Goal: Transaction & Acquisition: Purchase product/service

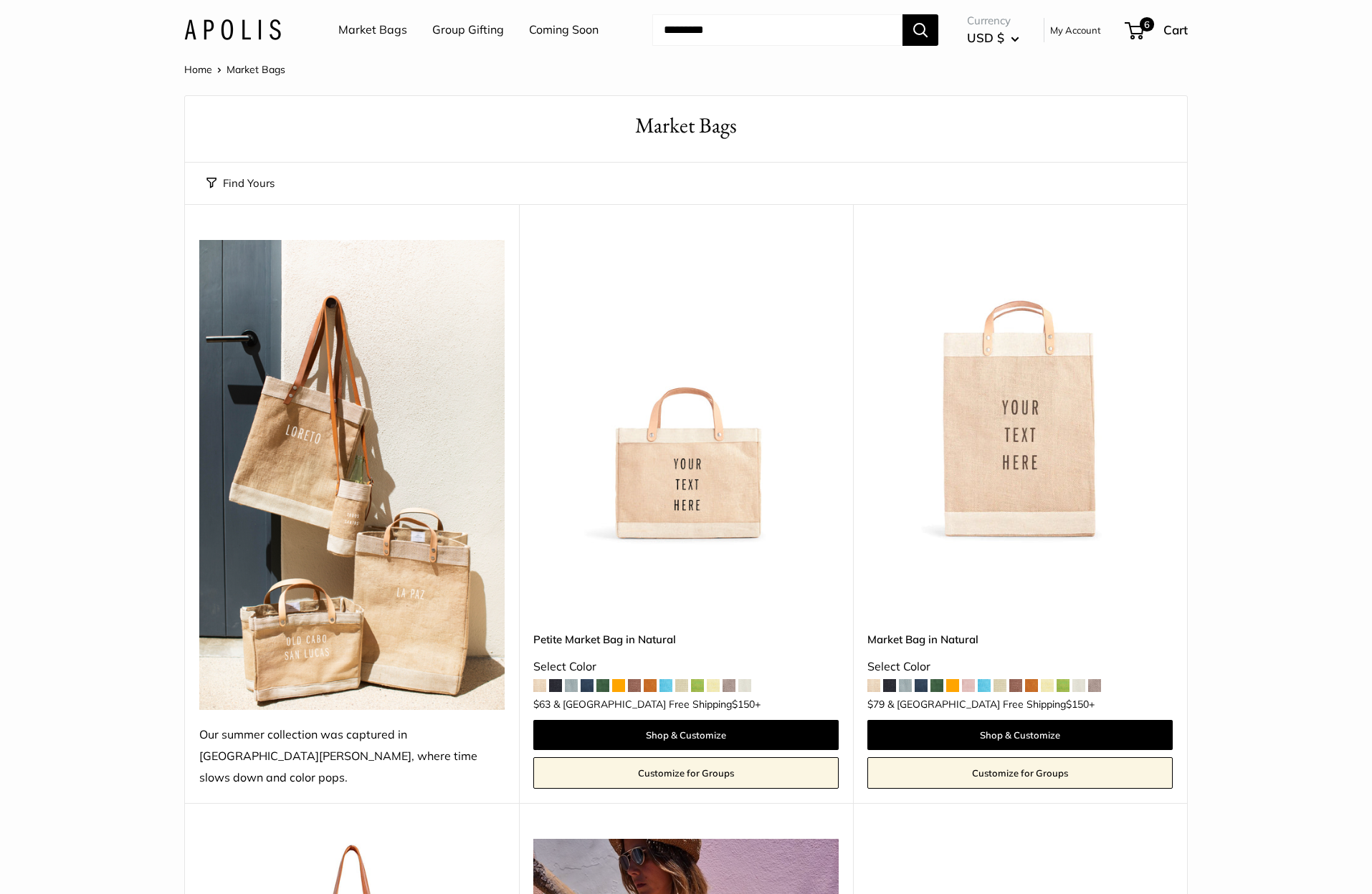
click at [375, 34] on link "Market Bags" at bounding box center [373, 29] width 69 height 22
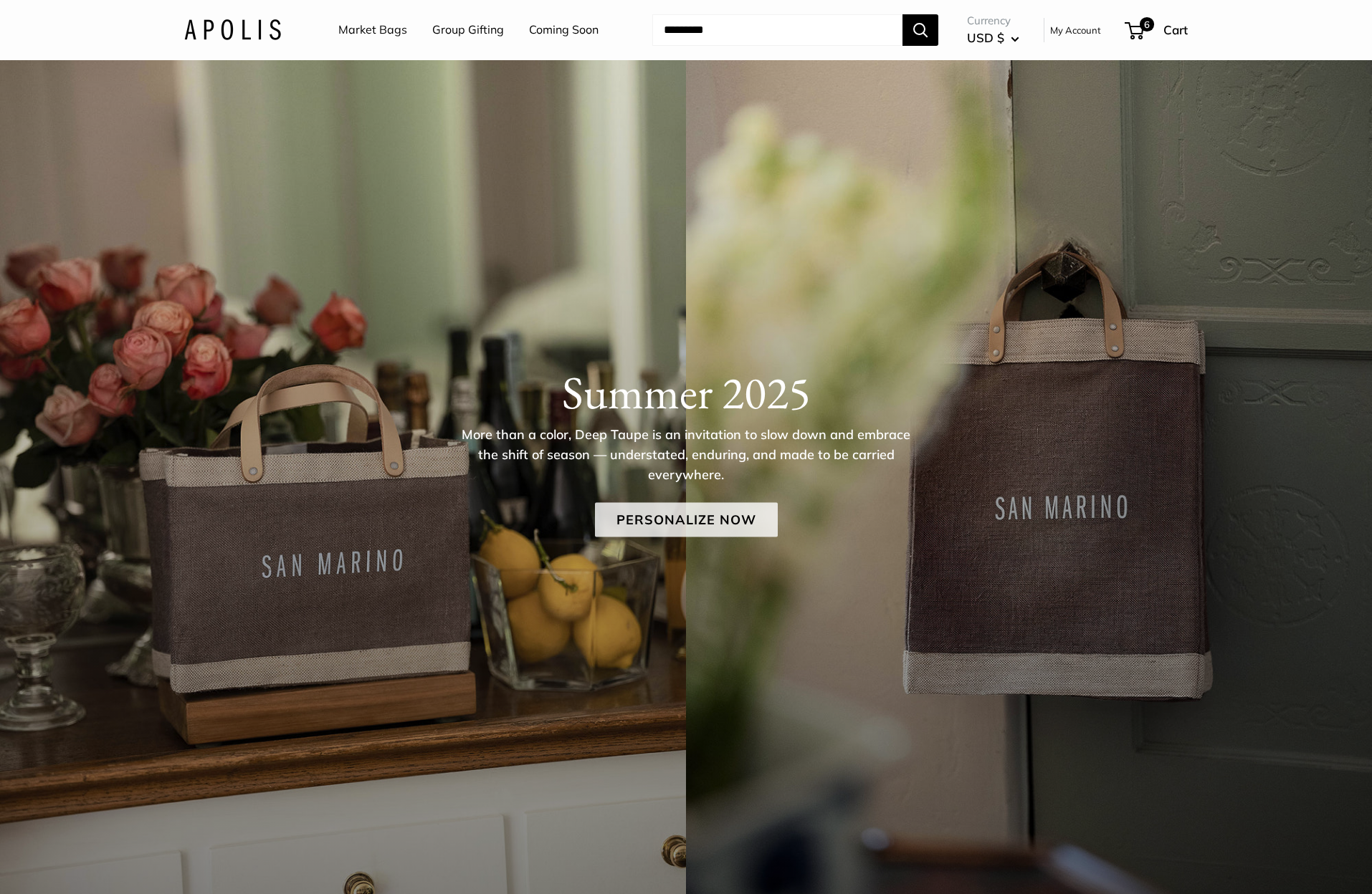
click at [640, 523] on link "Personalize Now" at bounding box center [686, 520] width 182 height 34
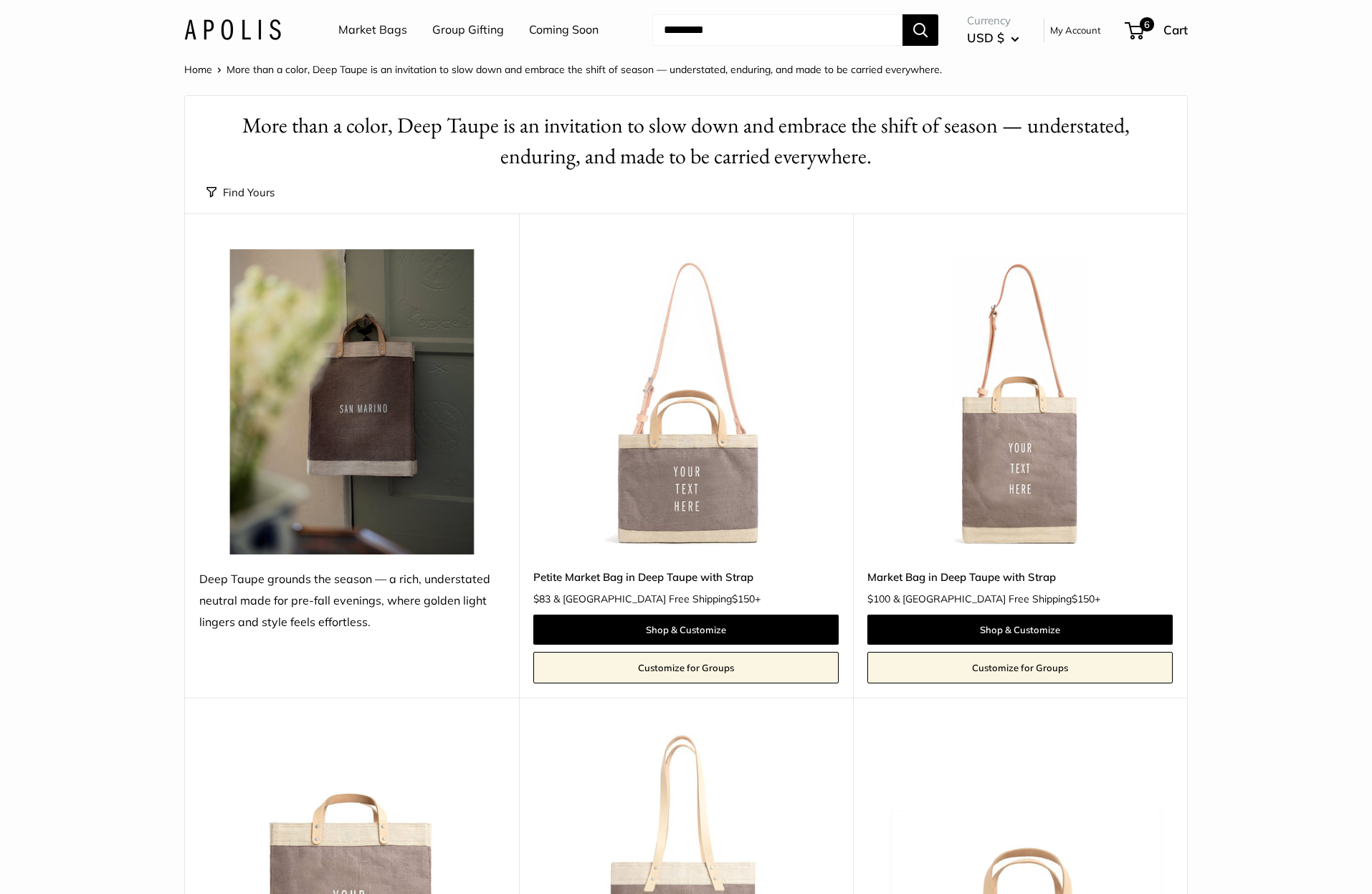
click at [0, 0] on img at bounding box center [0, 0] width 0 height 0
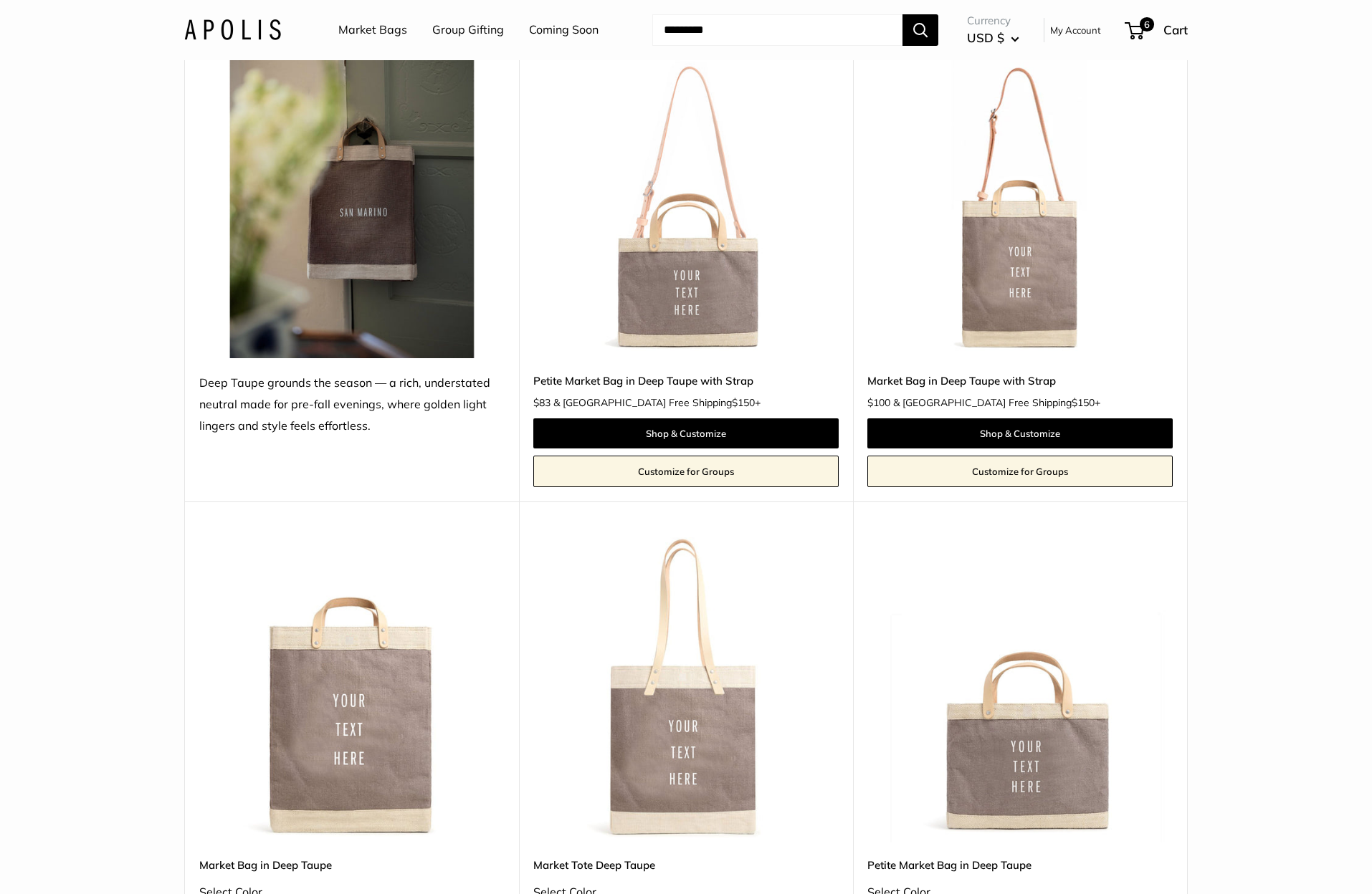
scroll to position [206, 0]
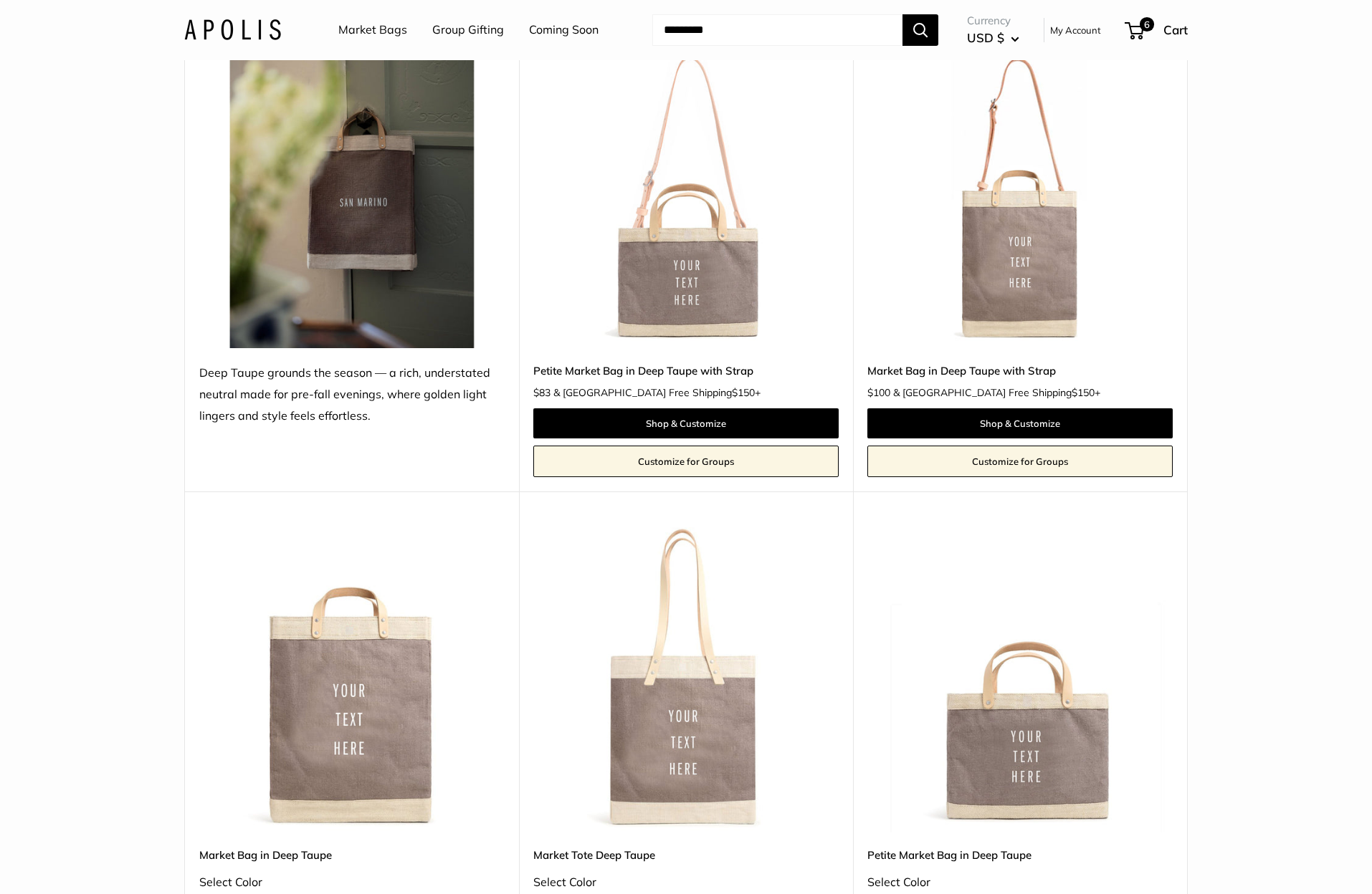
click at [0, 0] on img at bounding box center [0, 0] width 0 height 0
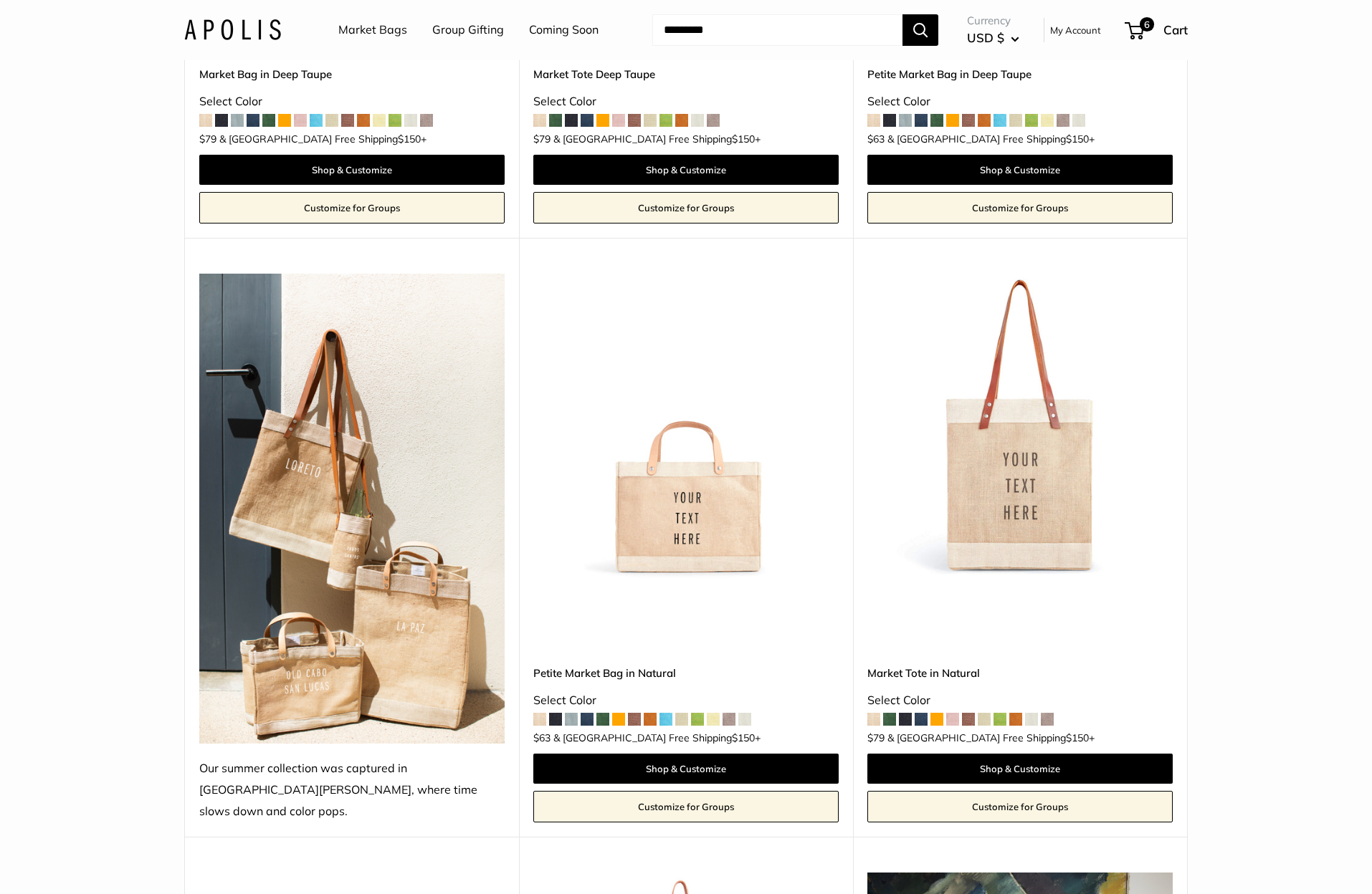
scroll to position [0, 0]
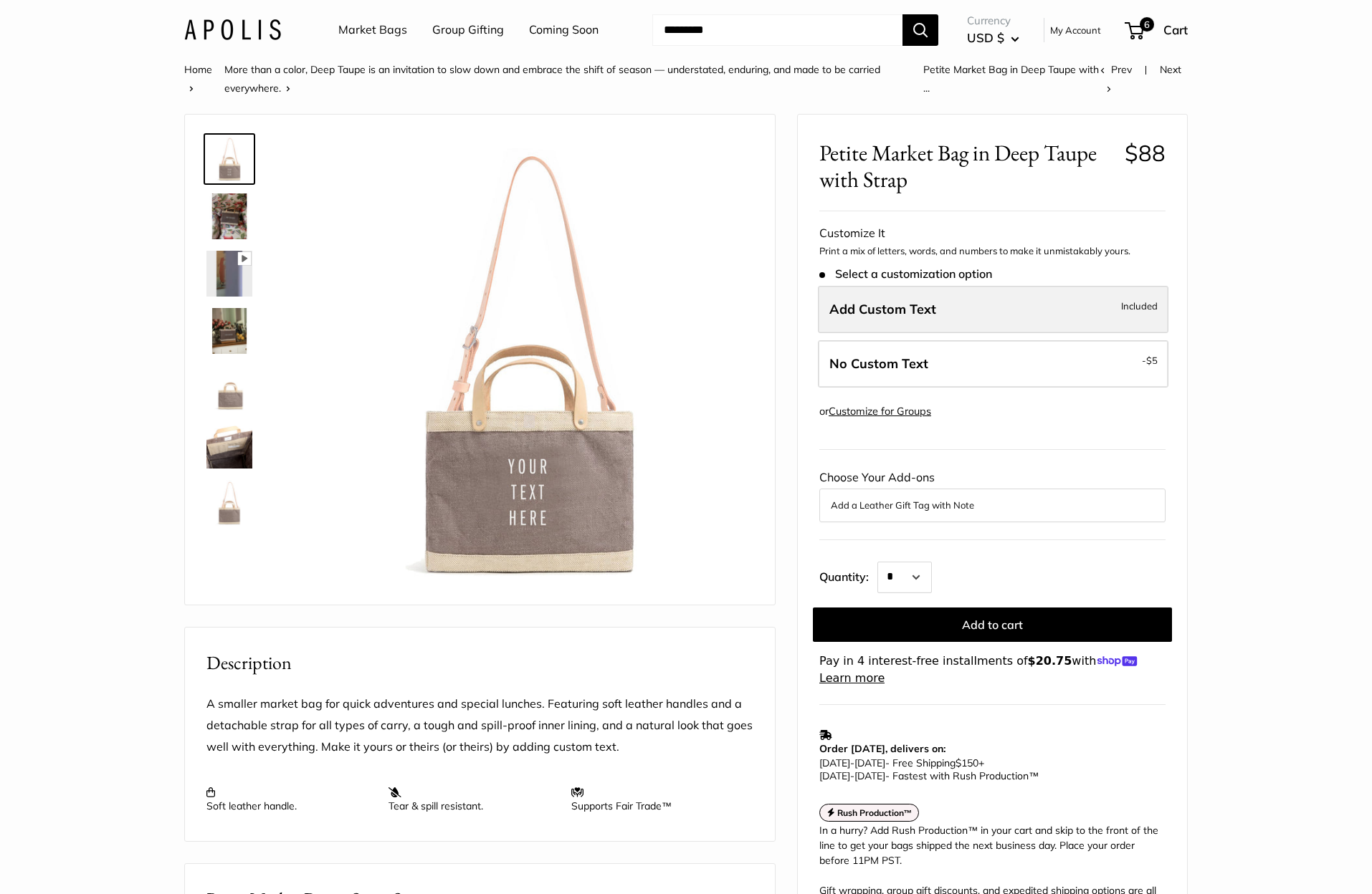
click at [950, 322] on label "Add Custom Text Included" at bounding box center [993, 310] width 351 height 47
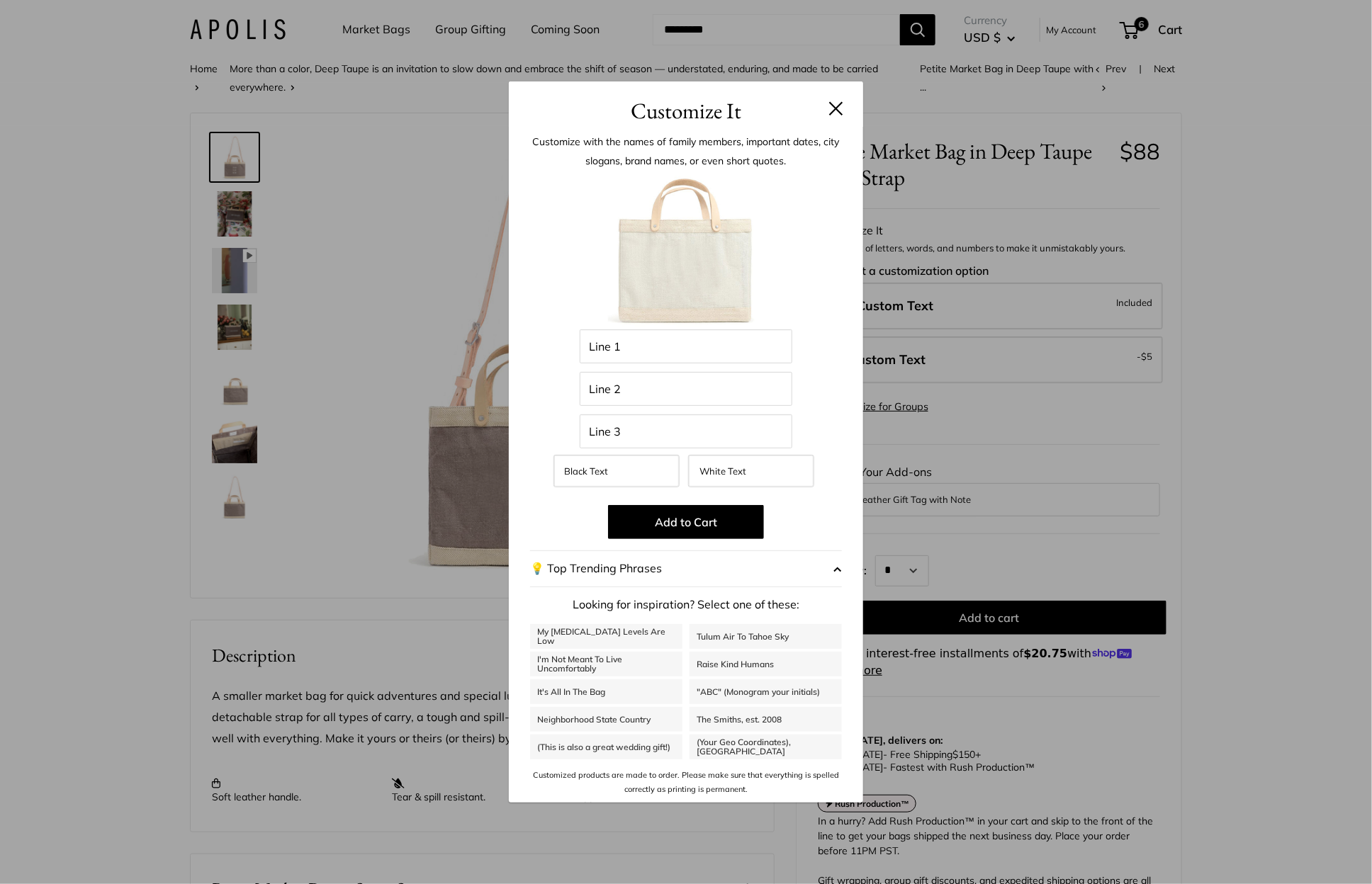
click at [109, 233] on div "Customize It Customize with the names of family members, important dates, city …" at bounding box center [686, 442] width 1372 height 884
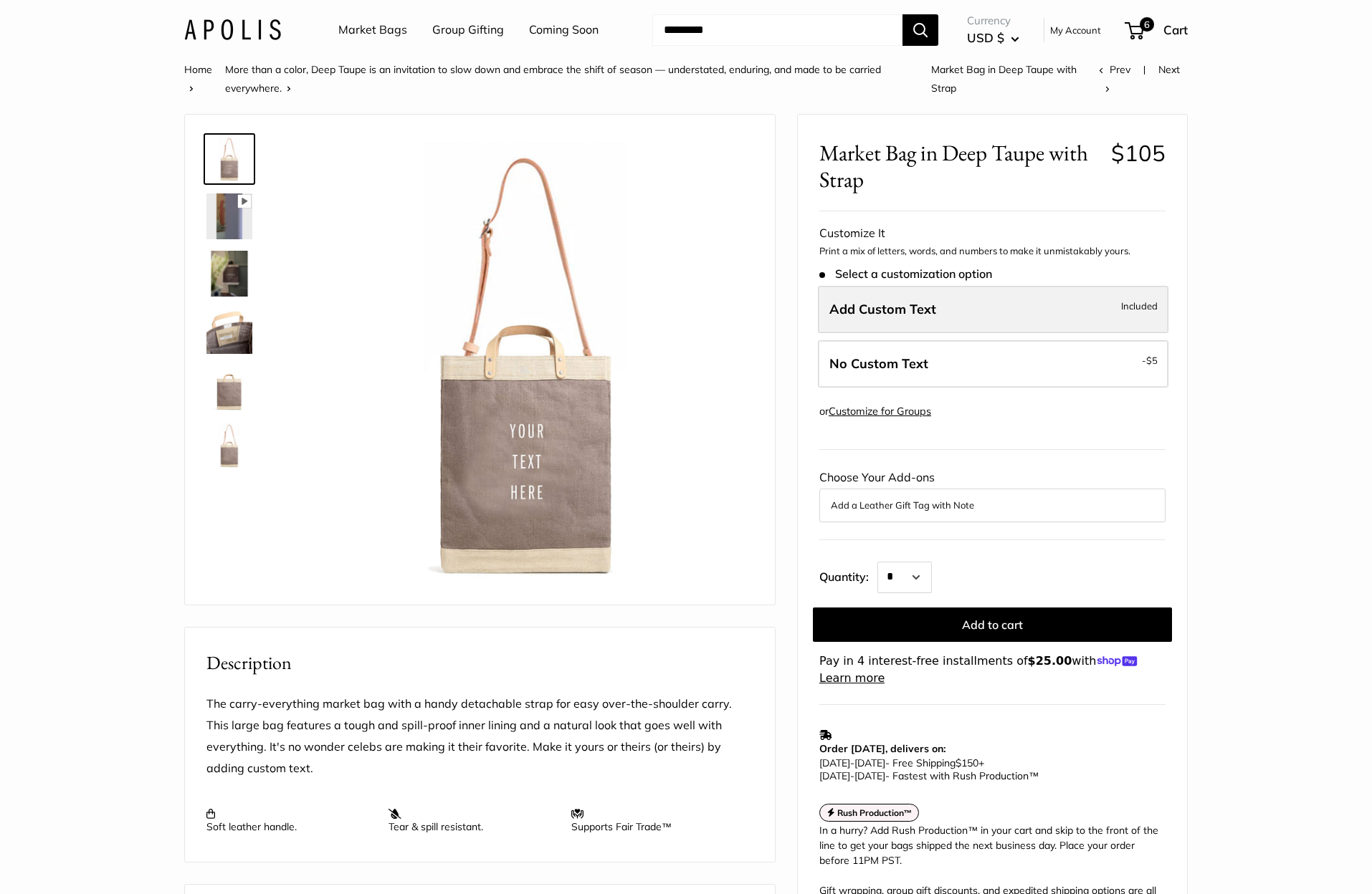
click at [924, 325] on label "Add Custom Text Included" at bounding box center [993, 310] width 351 height 47
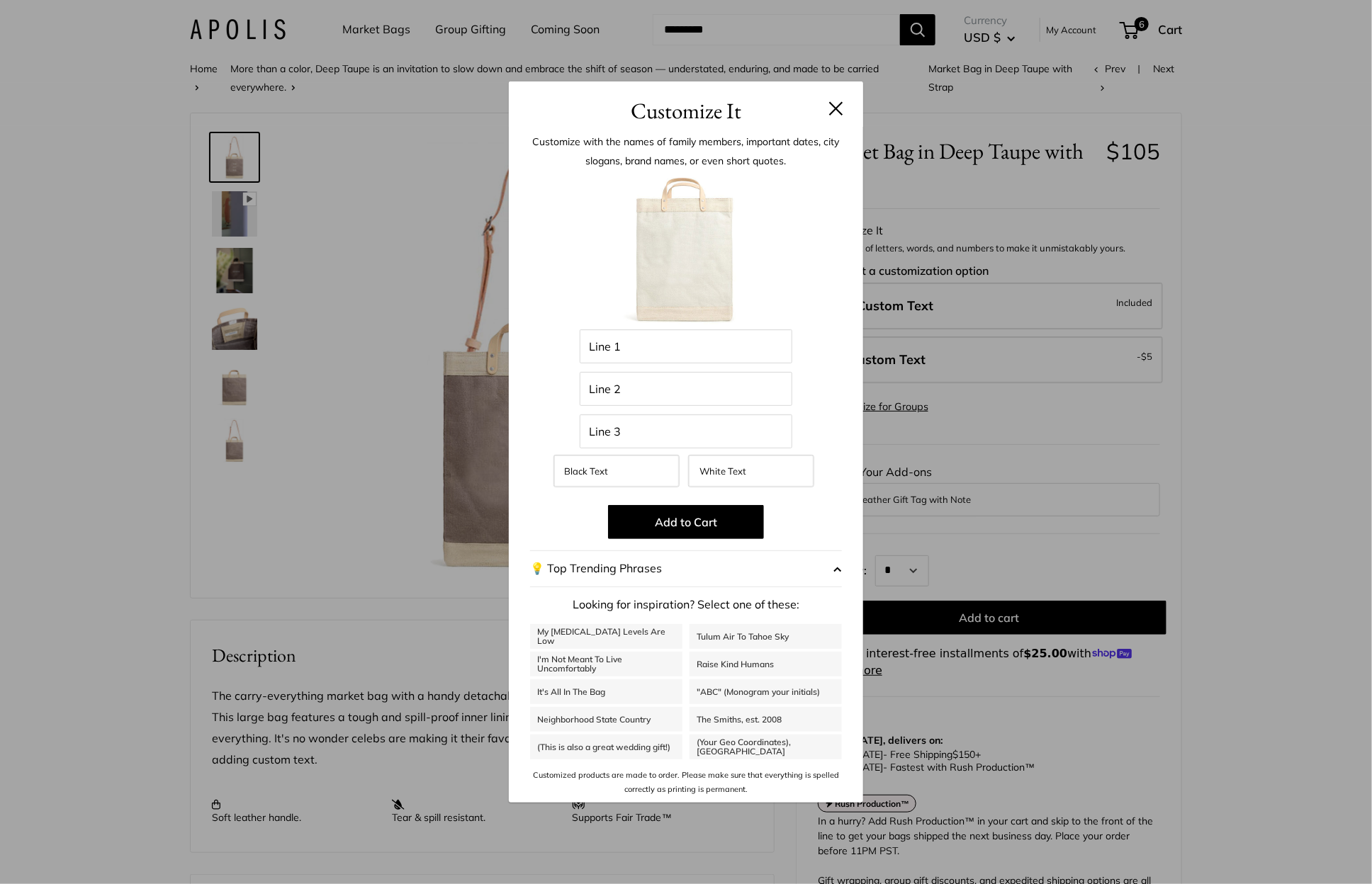
click at [54, 243] on div "Customize It Customize with the names of family members, important dates, city …" at bounding box center [686, 442] width 1372 height 884
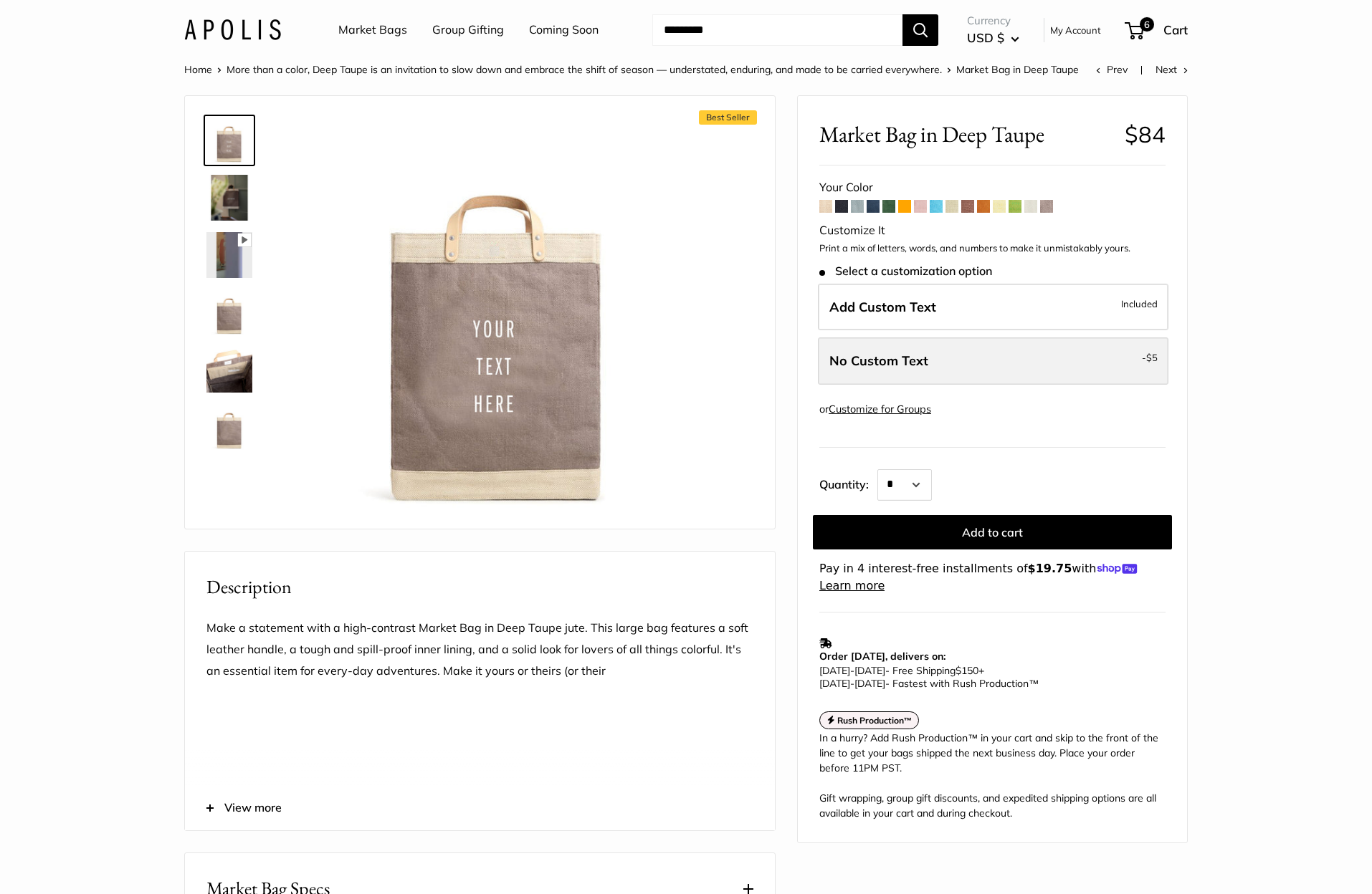
click at [969, 366] on label "No Custom Text - $5" at bounding box center [993, 361] width 351 height 47
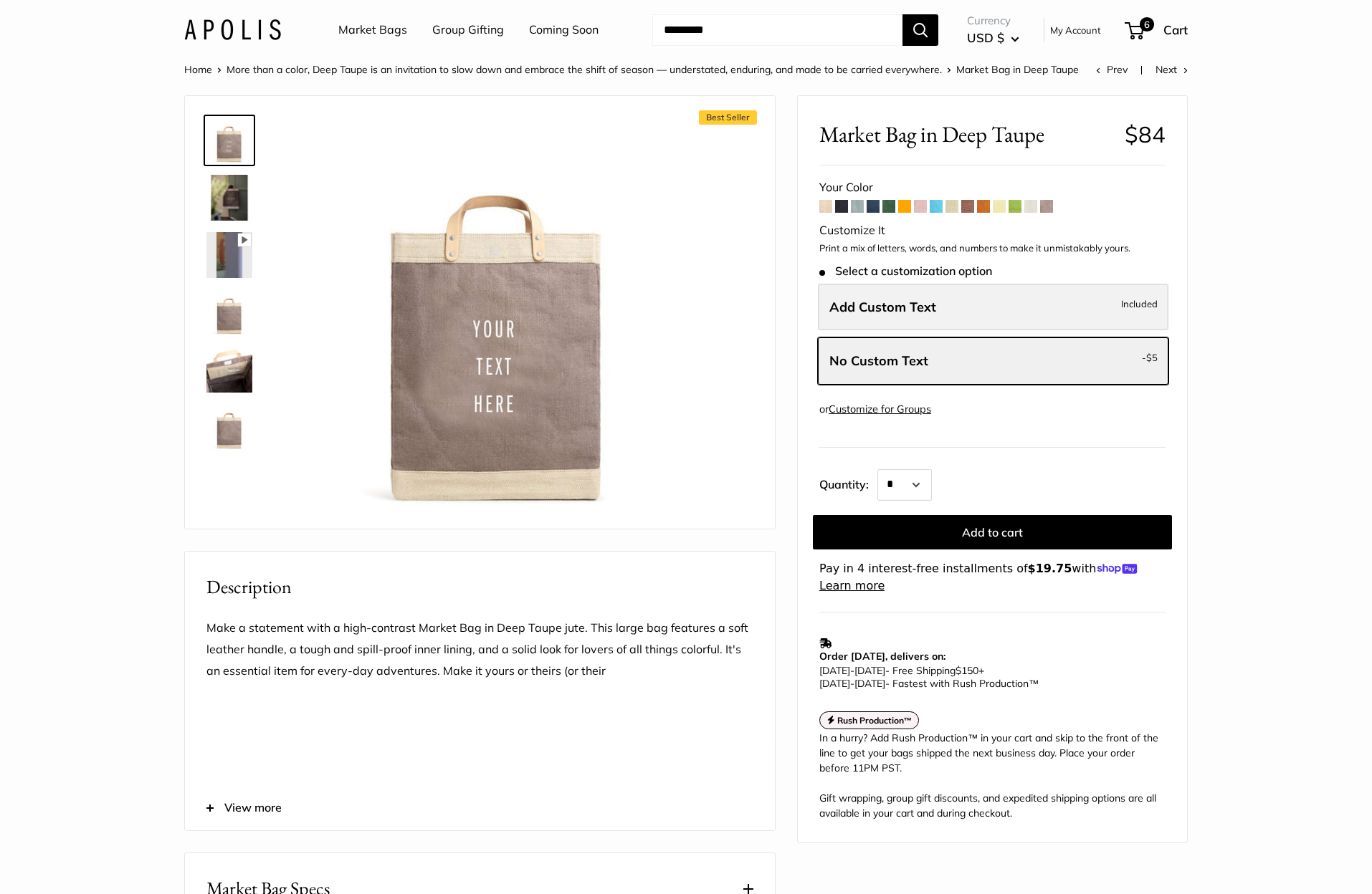
click at [974, 310] on label "Add Custom Text Included" at bounding box center [993, 307] width 351 height 47
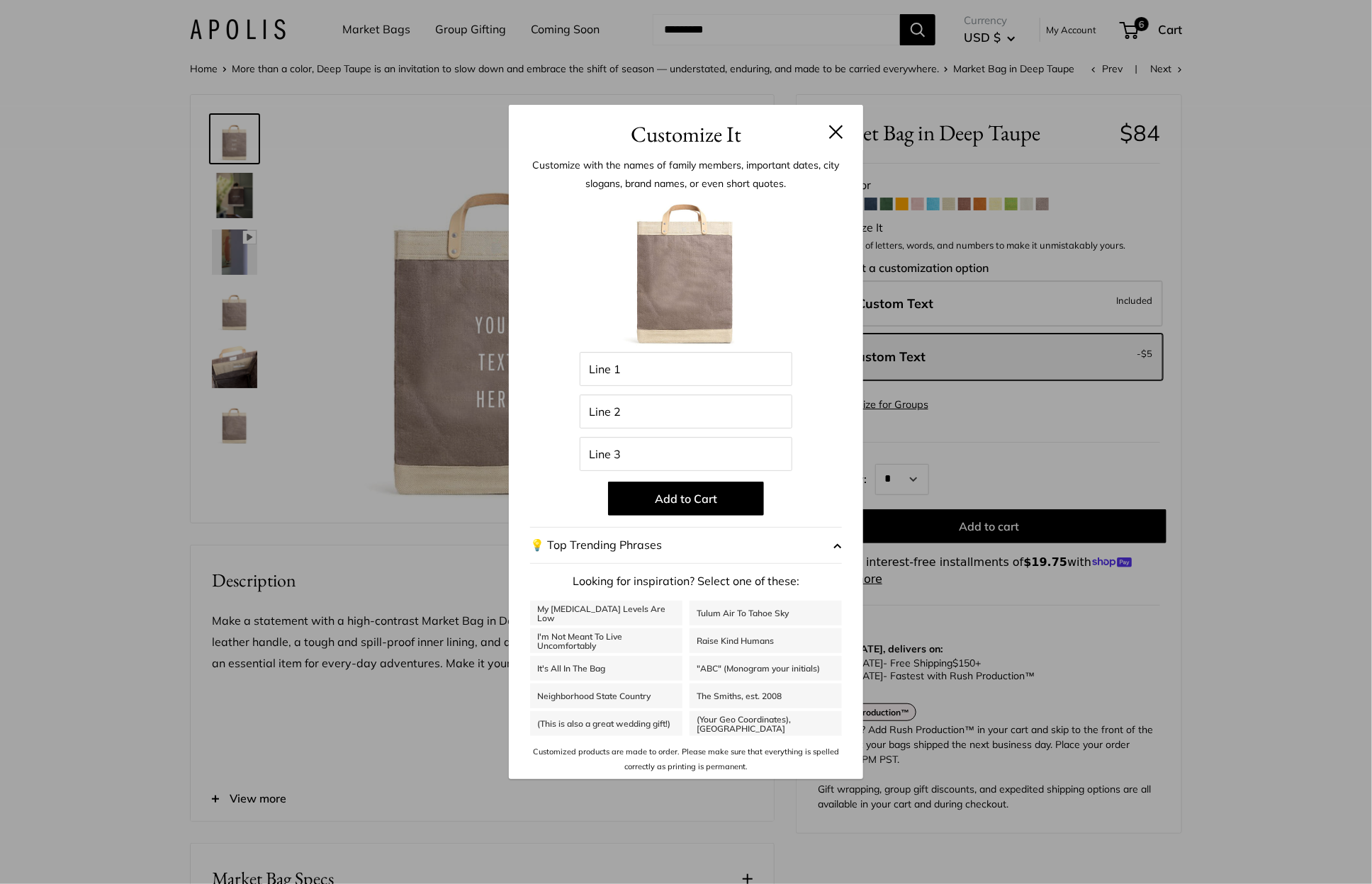
click at [40, 364] on div "Customize It Customize with the names of family members, important dates, city …" at bounding box center [686, 442] width 1372 height 884
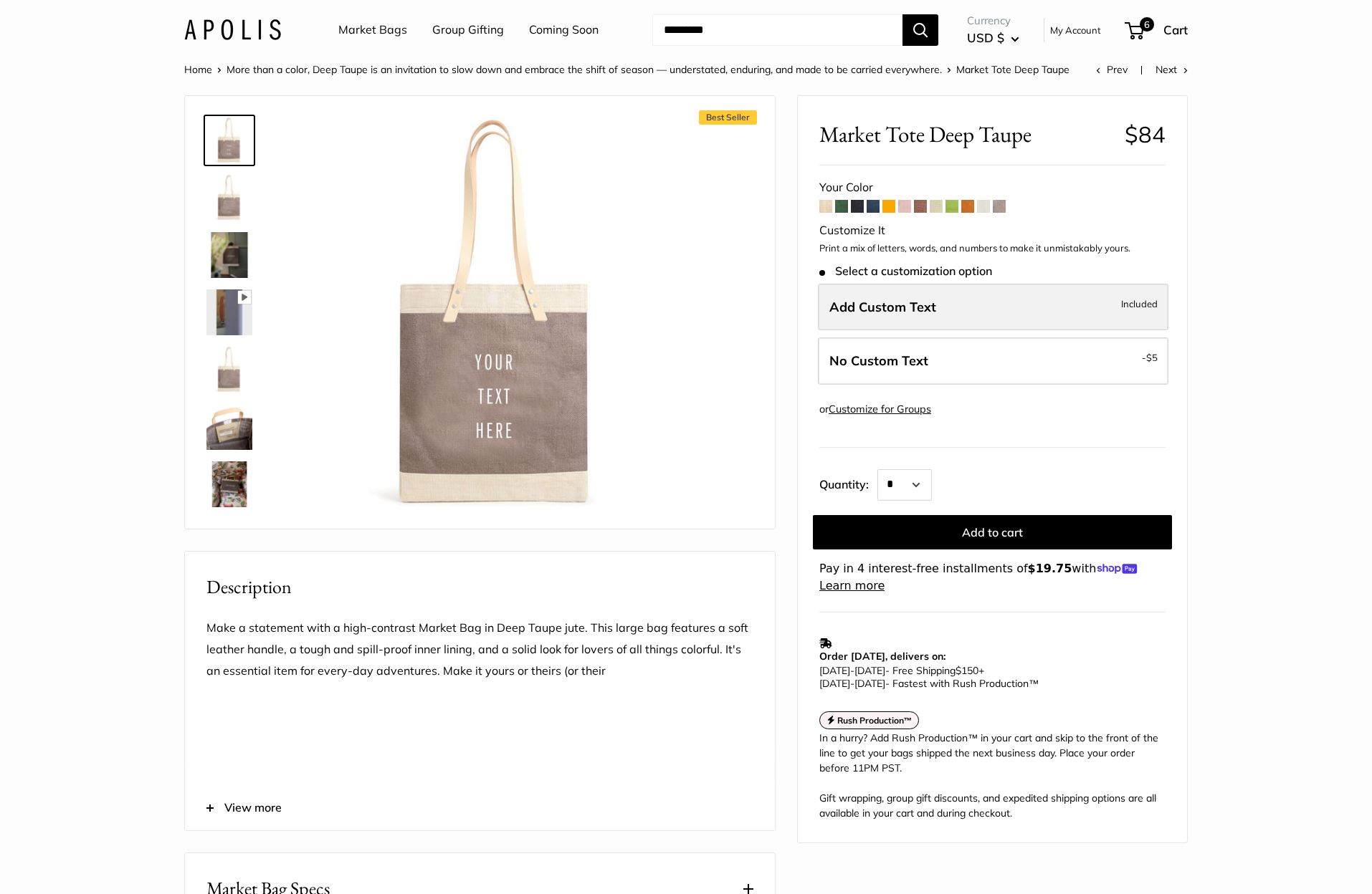
click at [963, 316] on label "Add Custom Text Included" at bounding box center [993, 307] width 351 height 47
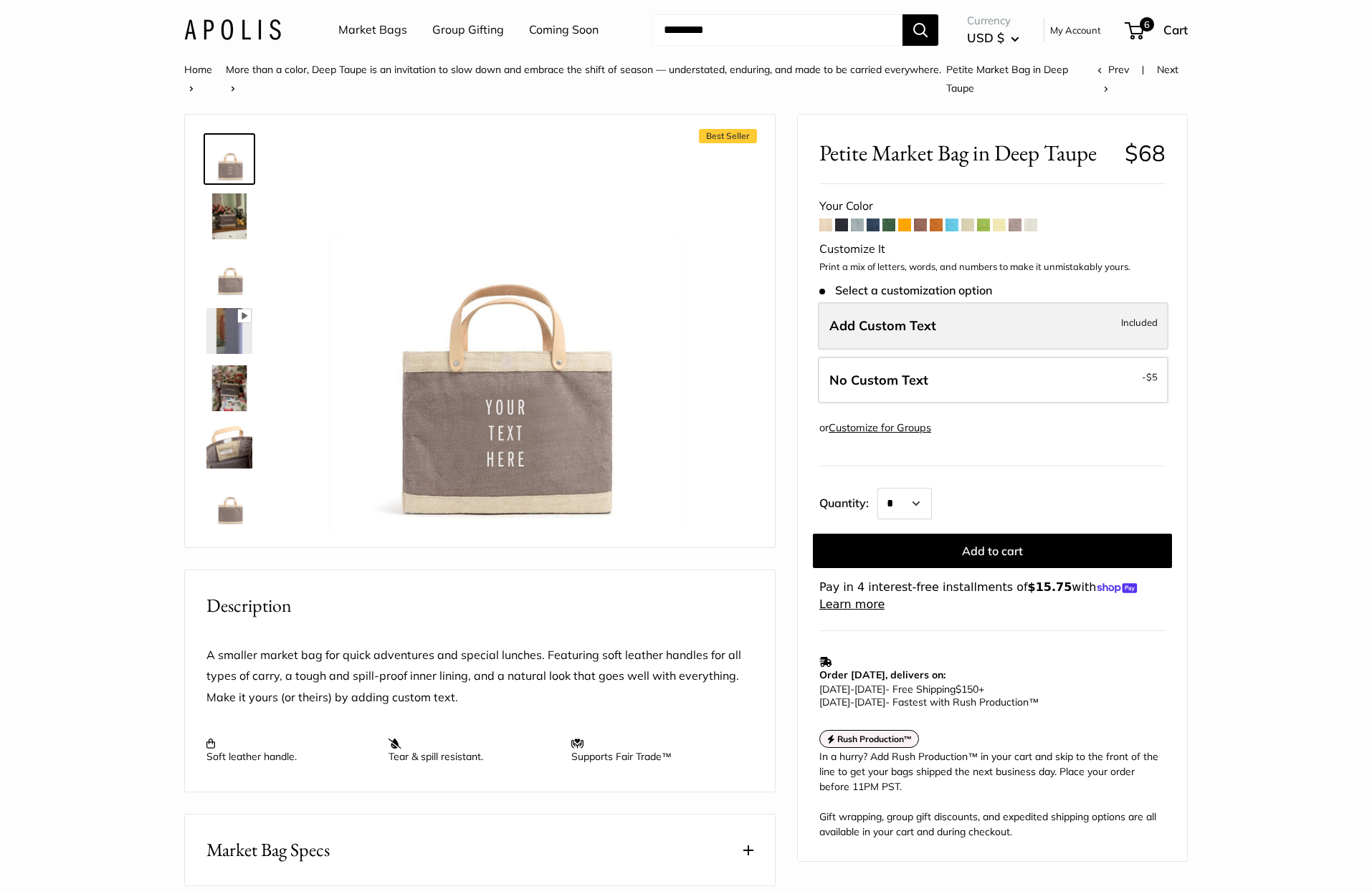
click at [999, 313] on label "Add Custom Text Included" at bounding box center [993, 326] width 351 height 47
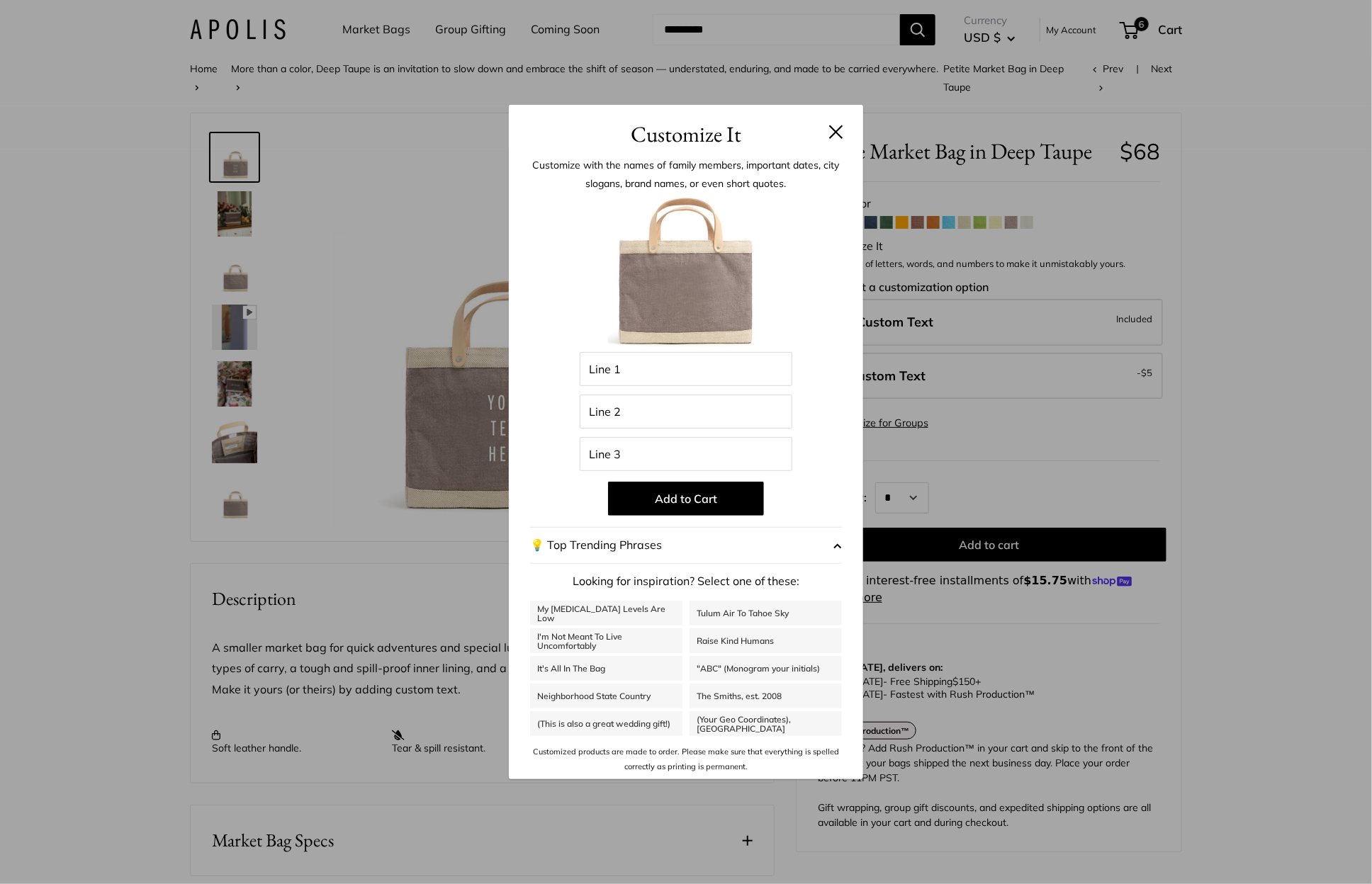
click at [90, 167] on div "Customize It Customize with the names of family members, important dates, city …" at bounding box center [686, 442] width 1372 height 884
